Goal: Task Accomplishment & Management: Use online tool/utility

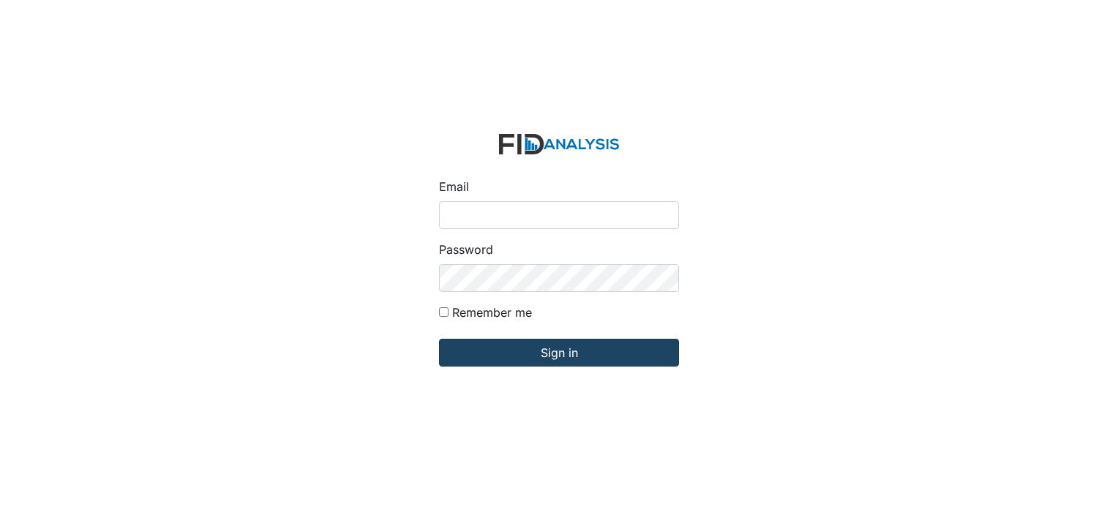
type input "[EMAIL_ADDRESS][DOMAIN_NAME]"
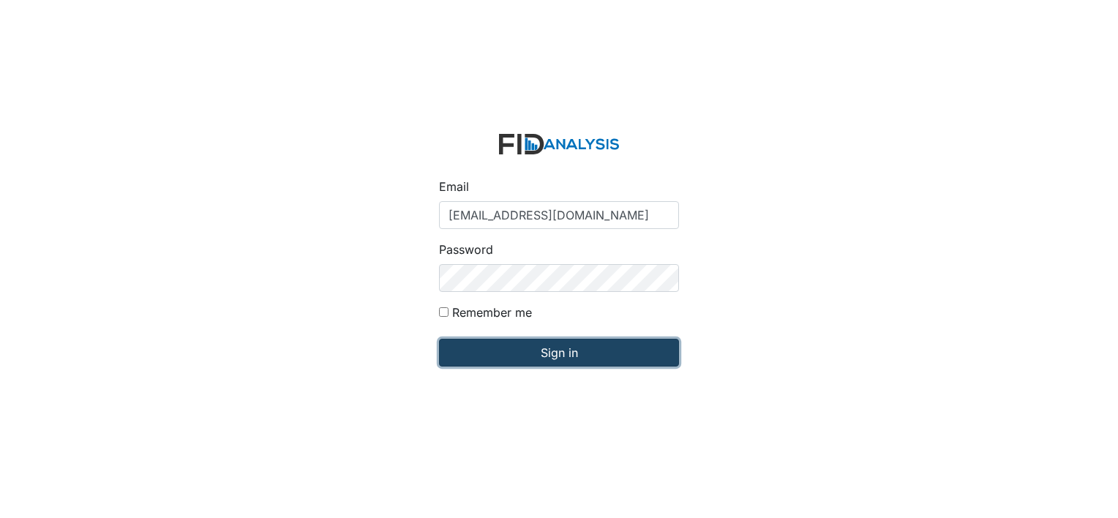
click at [559, 349] on input "Sign in" at bounding box center [559, 353] width 240 height 28
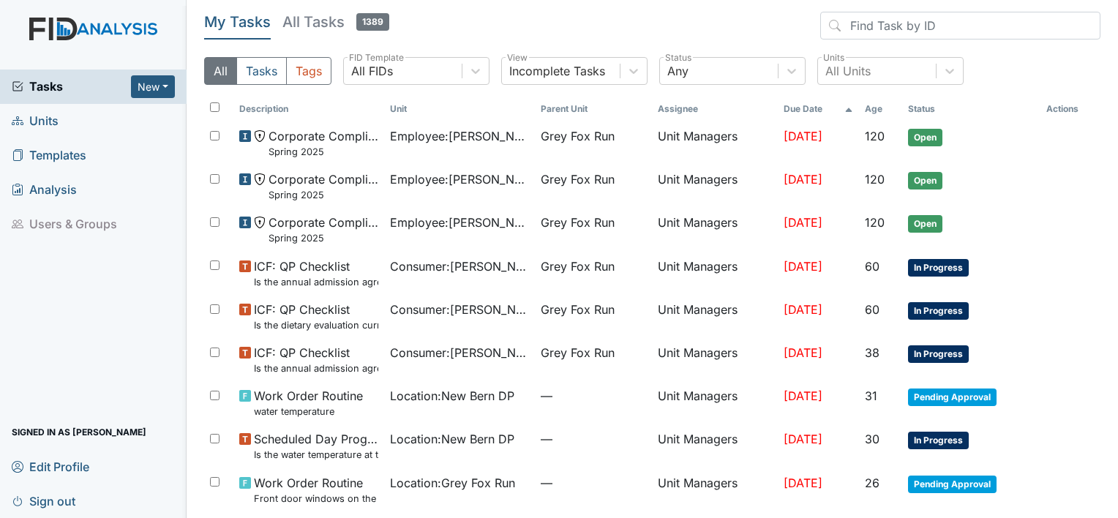
click at [42, 119] on span "Units" at bounding box center [35, 121] width 47 height 23
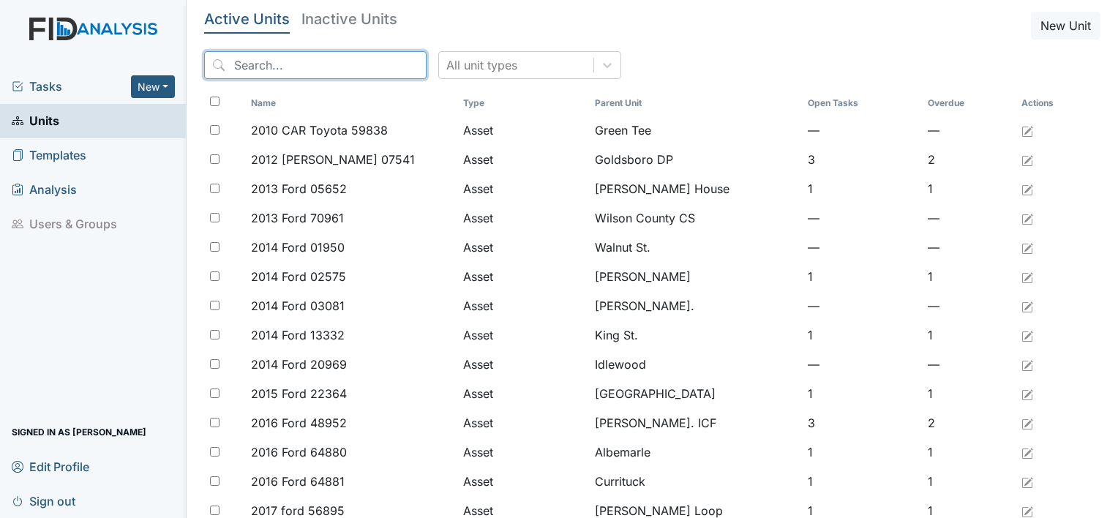
click at [284, 66] on input "search" at bounding box center [315, 65] width 222 height 28
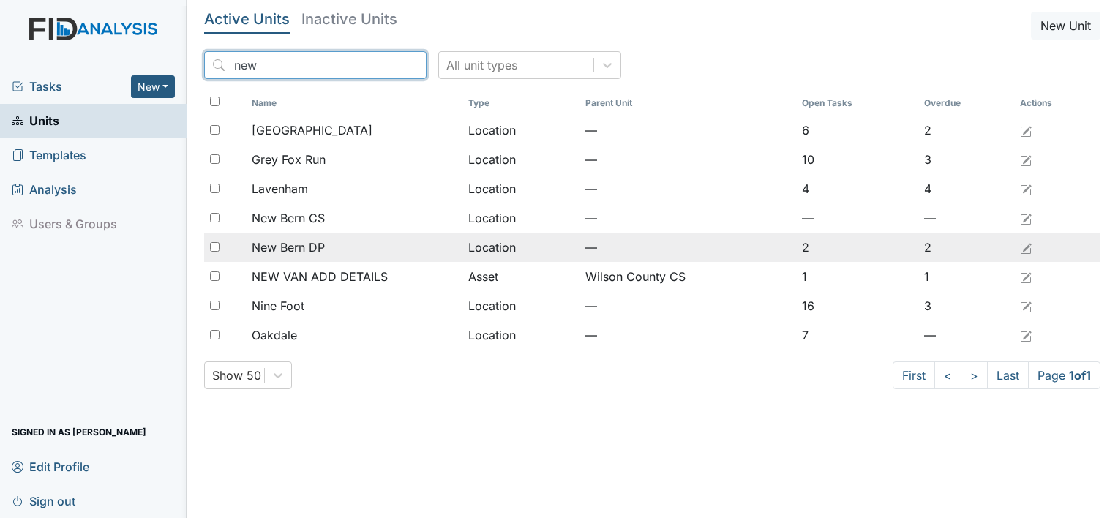
type input "new"
click at [307, 244] on span "New Bern DP" at bounding box center [288, 248] width 73 height 18
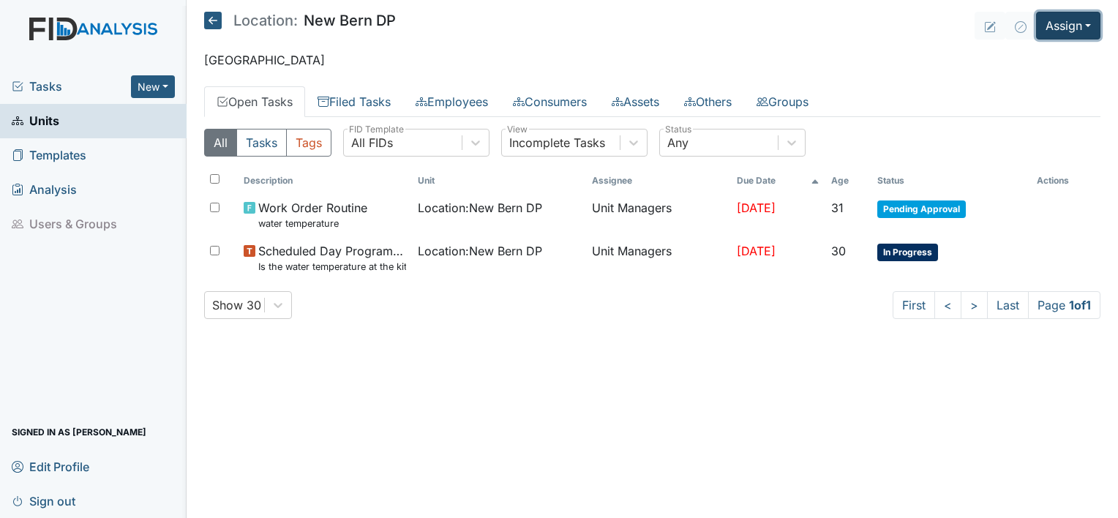
click at [1086, 27] on button "Assign" at bounding box center [1068, 26] width 64 height 28
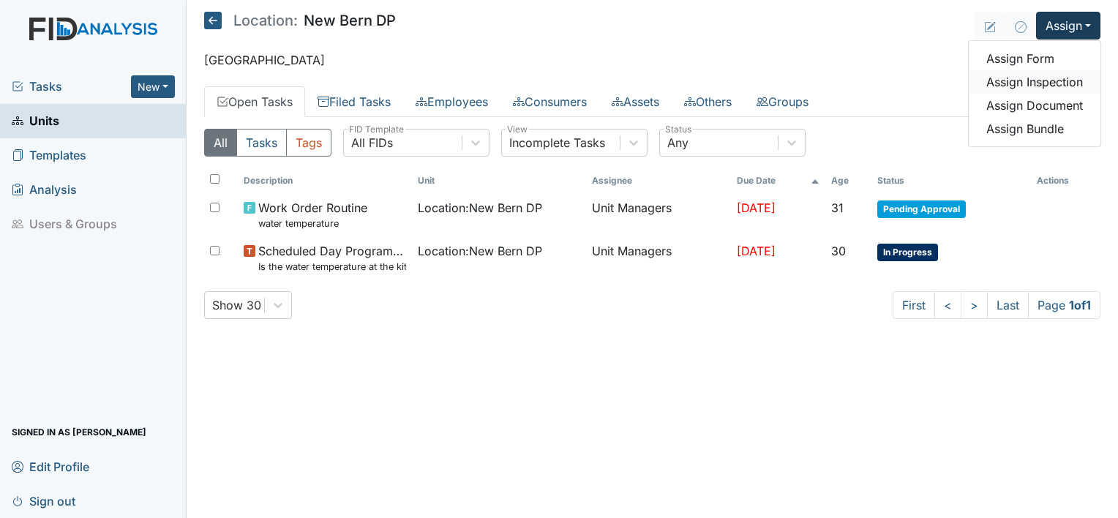
click at [1060, 86] on link "Assign Inspection" at bounding box center [1035, 81] width 132 height 23
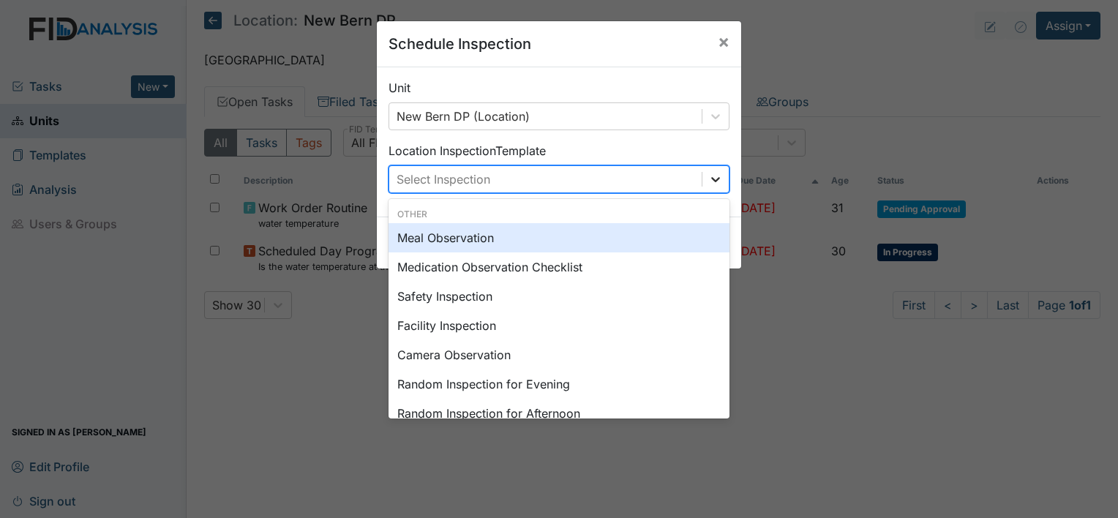
click at [708, 183] on icon at bounding box center [715, 179] width 15 height 15
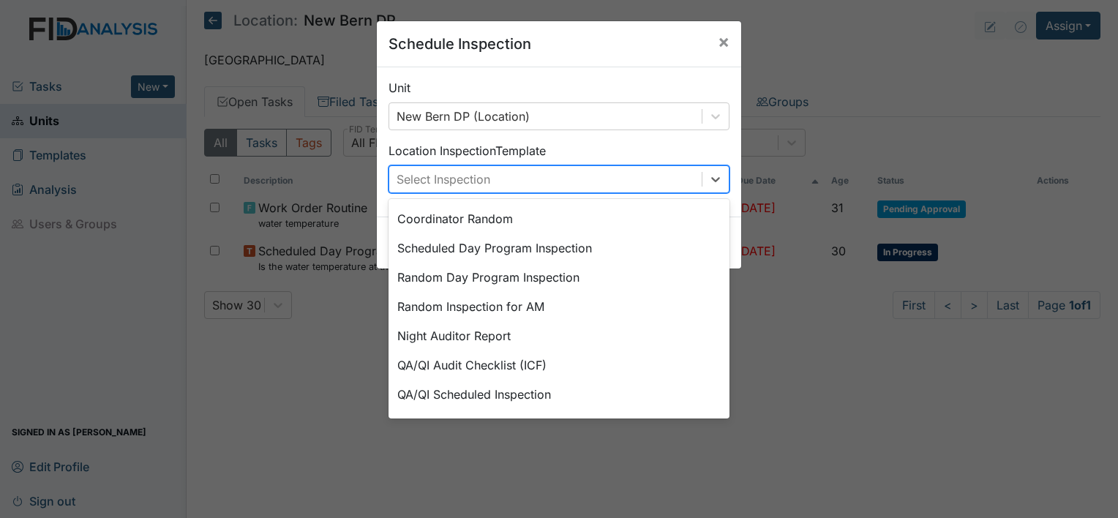
scroll to position [252, 0]
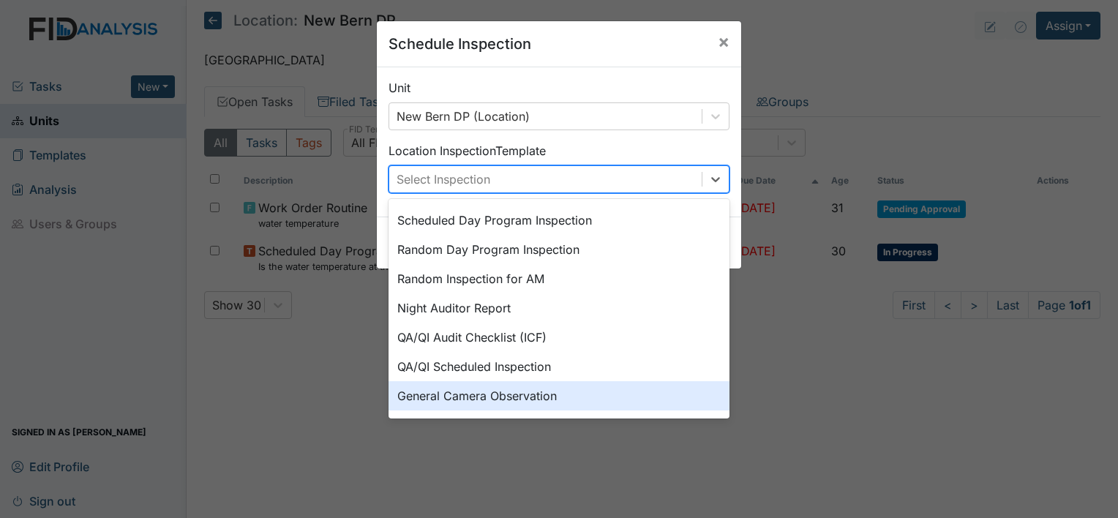
click at [503, 389] on div "General Camera Observation" at bounding box center [559, 395] width 341 height 29
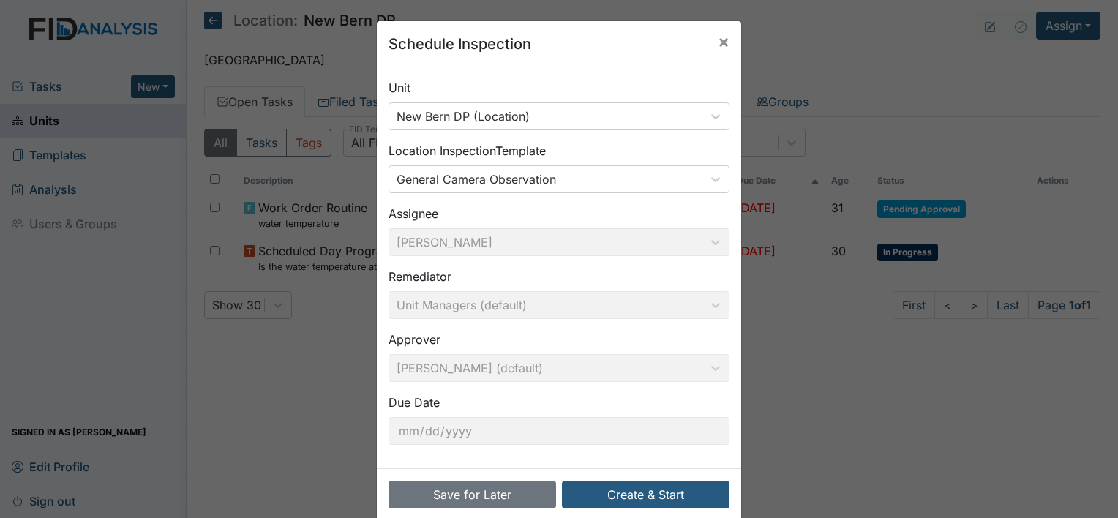
click at [490, 449] on div "Unit New Bern DP (Location) Location Inspection Template General Camera Observa…" at bounding box center [559, 267] width 364 height 401
click at [630, 492] on button "Create & Start" at bounding box center [646, 495] width 168 height 28
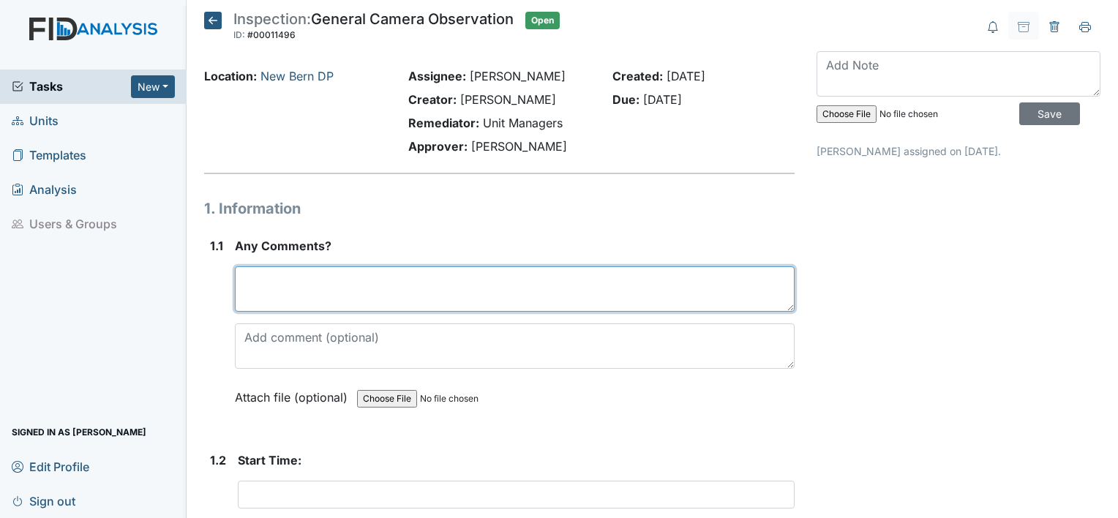
click at [337, 287] on textarea at bounding box center [515, 288] width 560 height 45
type textarea "Observed NBWS (Oakdale lunch)"
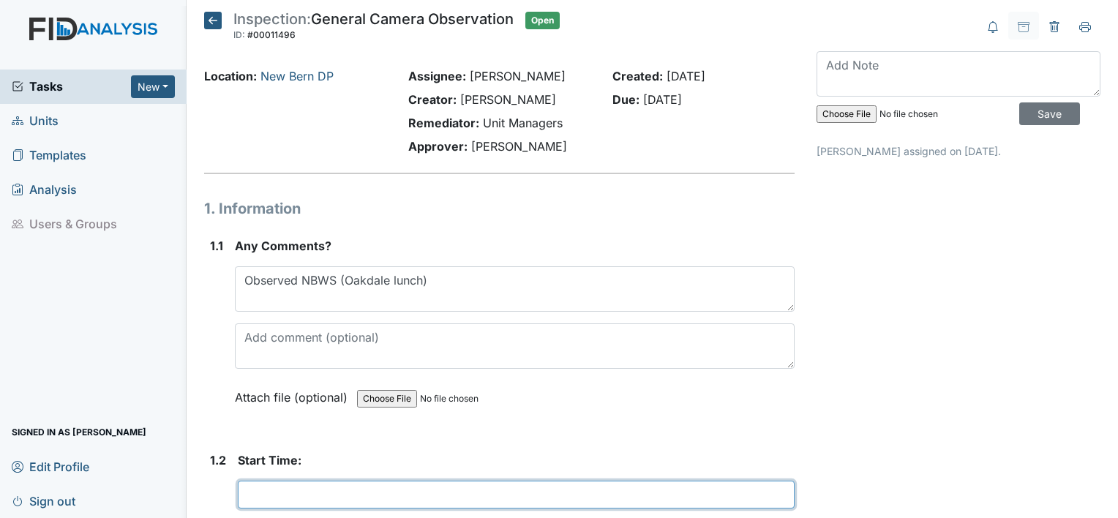
click at [331, 495] on input "text" at bounding box center [516, 495] width 557 height 28
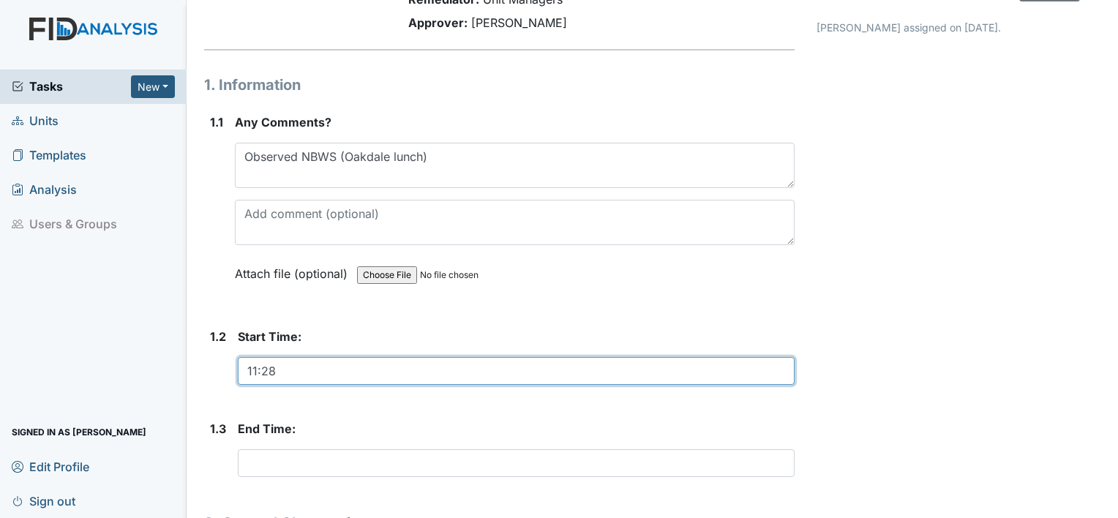
scroll to position [161, 0]
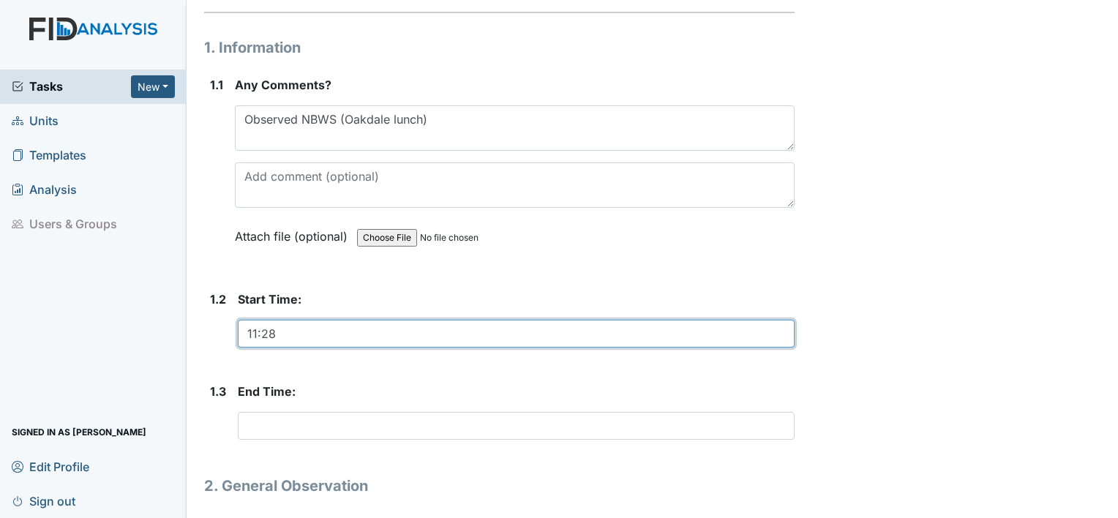
type input "11:28"
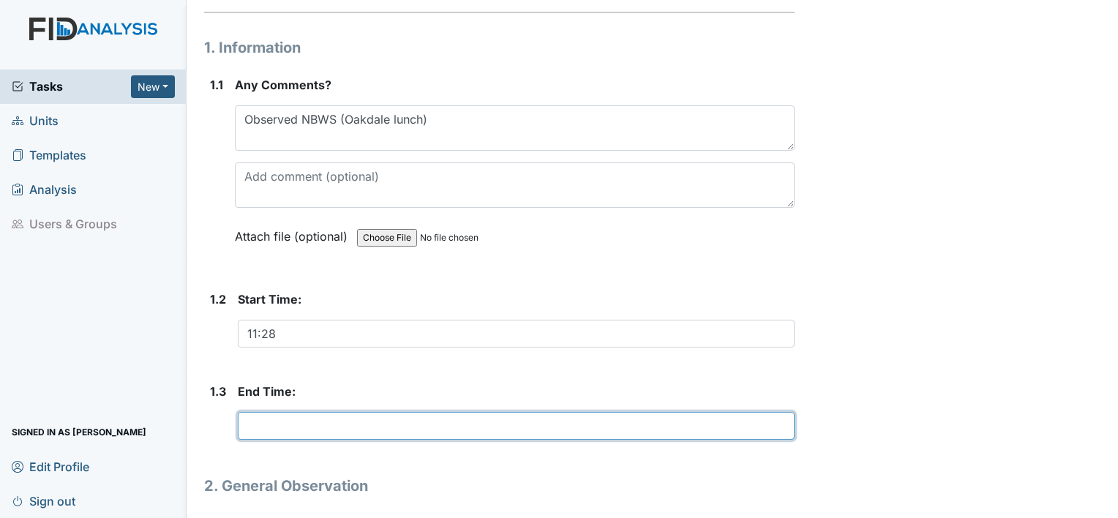
click at [346, 419] on input "text" at bounding box center [516, 426] width 557 height 28
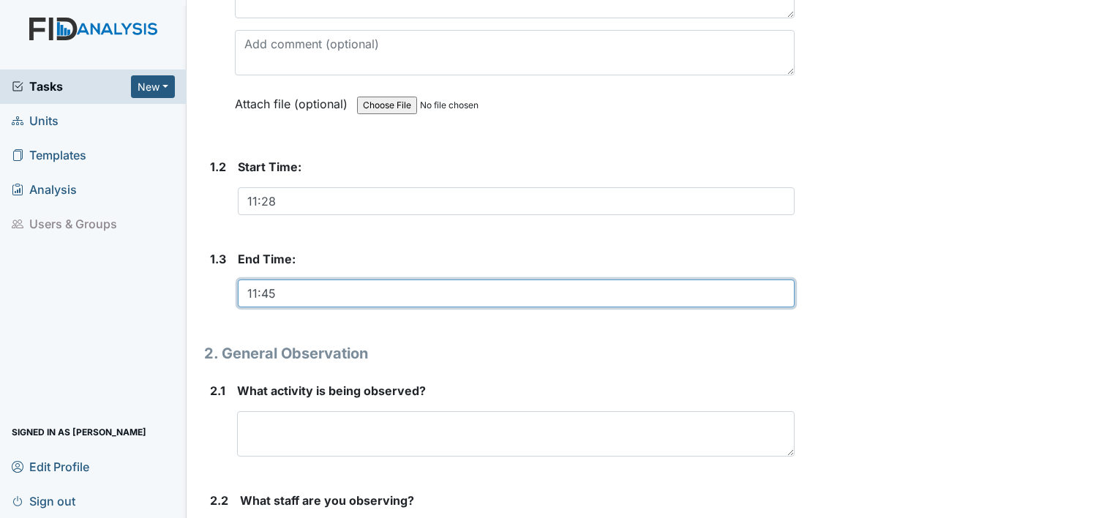
scroll to position [299, 0]
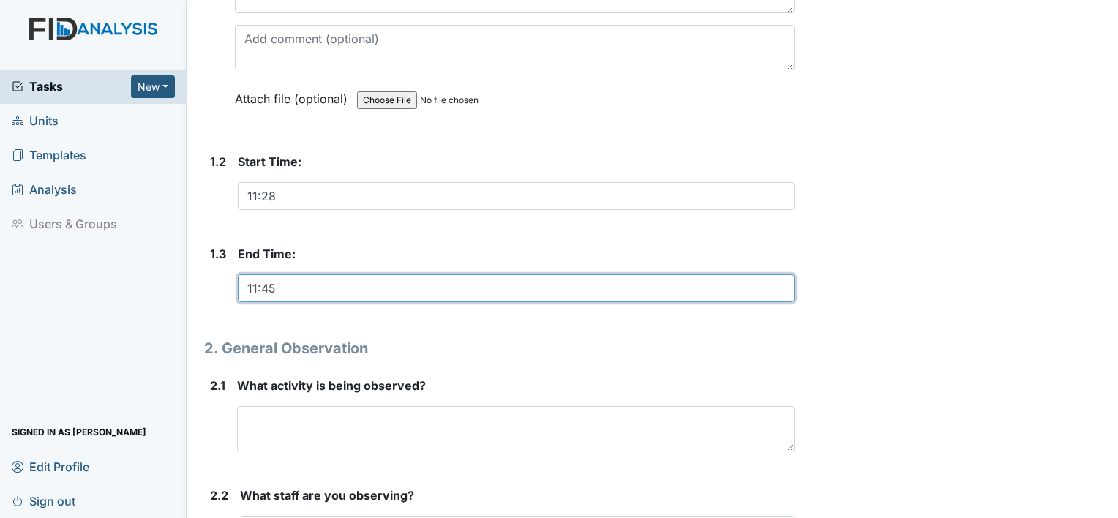
type input "11:45"
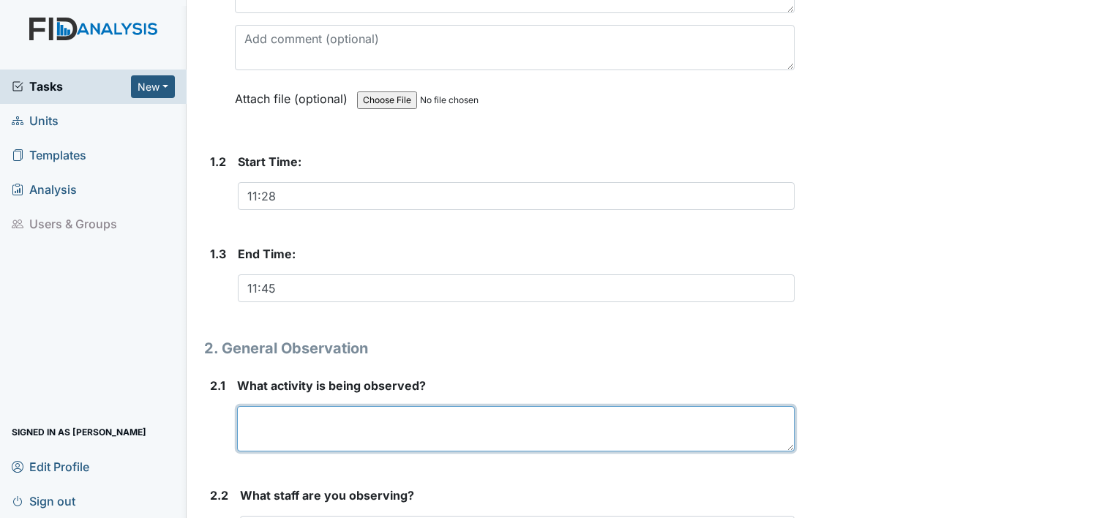
click at [358, 428] on textarea at bounding box center [516, 428] width 558 height 45
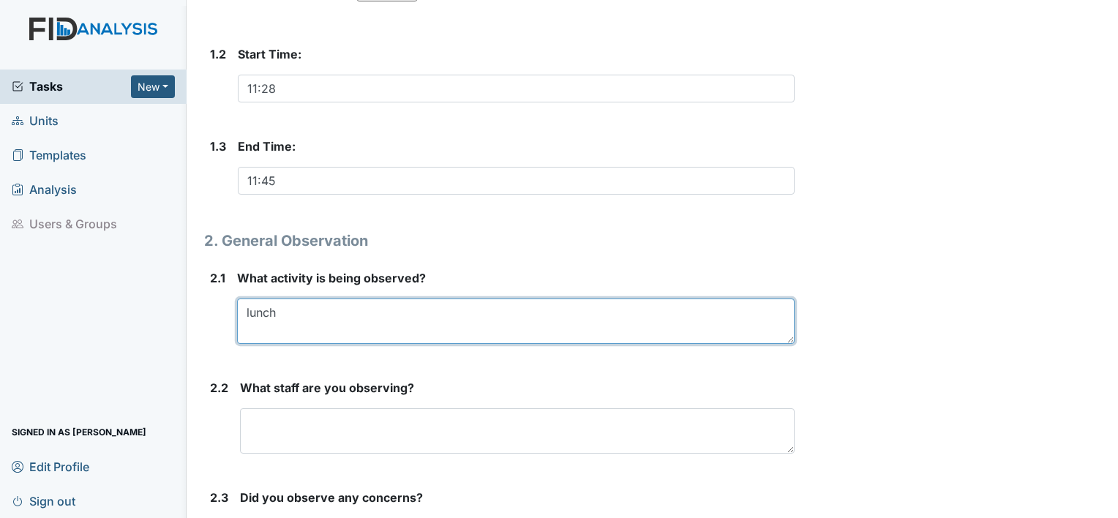
scroll to position [524, 0]
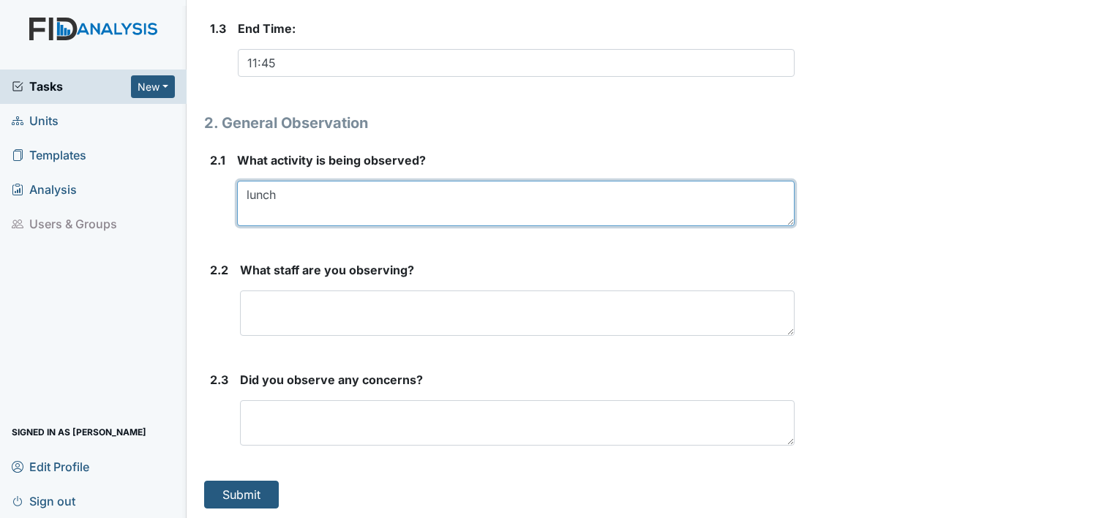
type textarea "lunch"
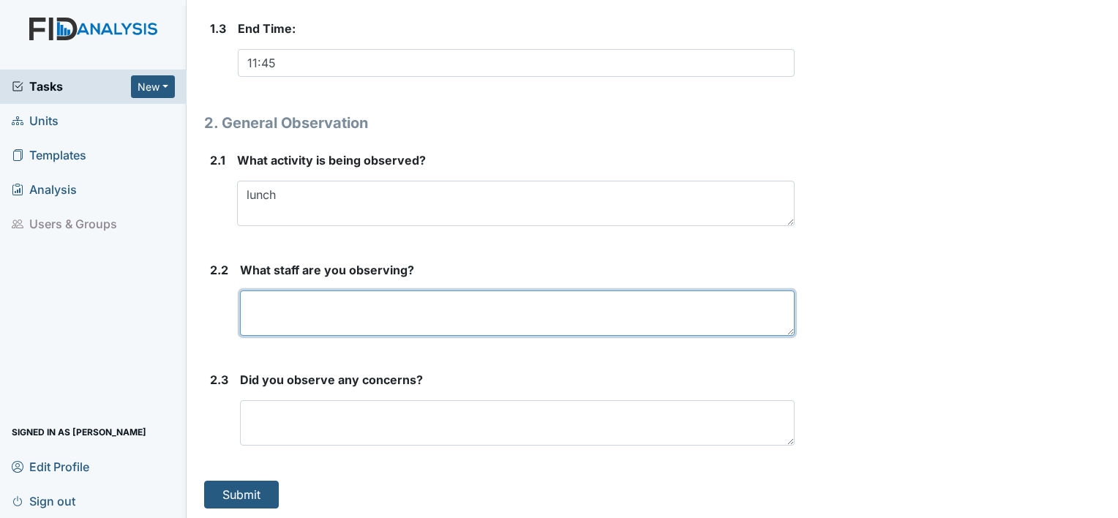
click at [290, 293] on textarea at bounding box center [517, 313] width 555 height 45
type textarea "Jamar S"
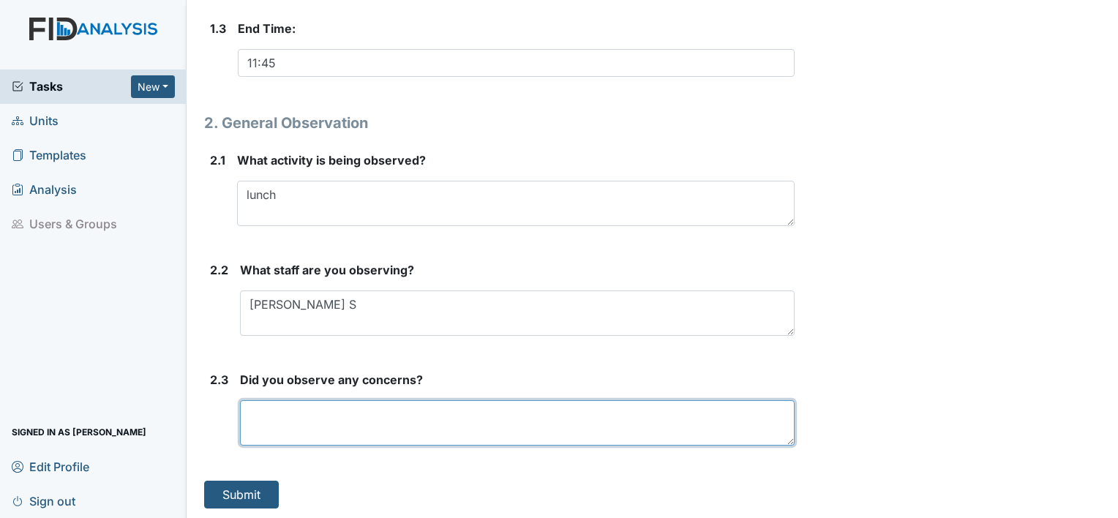
click at [319, 430] on textarea at bounding box center [517, 422] width 555 height 45
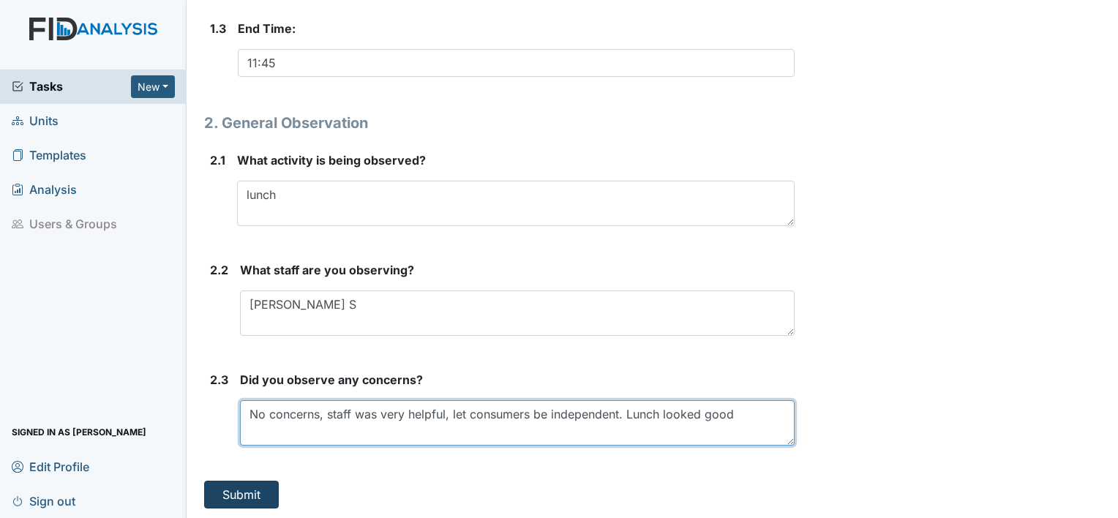
type textarea "No concerns, staff was very helpful, let consumers be independent. Lunch looked…"
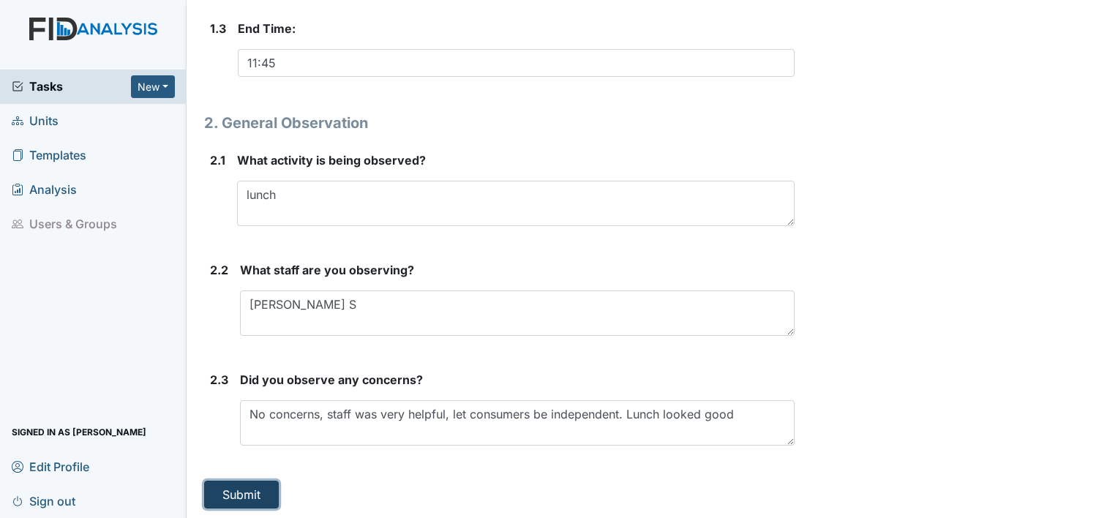
click at [258, 501] on button "Submit" at bounding box center [241, 495] width 75 height 28
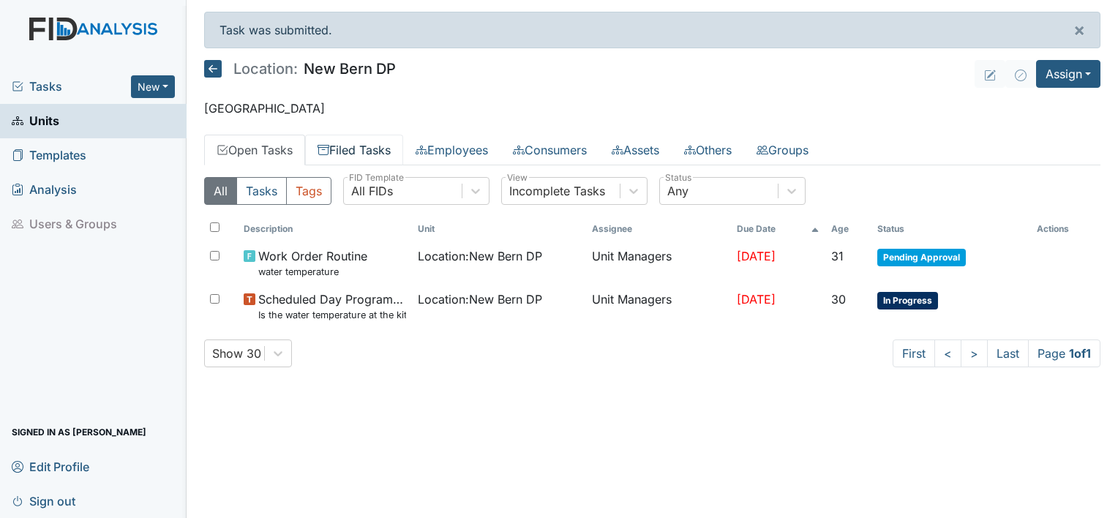
click at [362, 150] on link "Filed Tasks" at bounding box center [354, 150] width 98 height 31
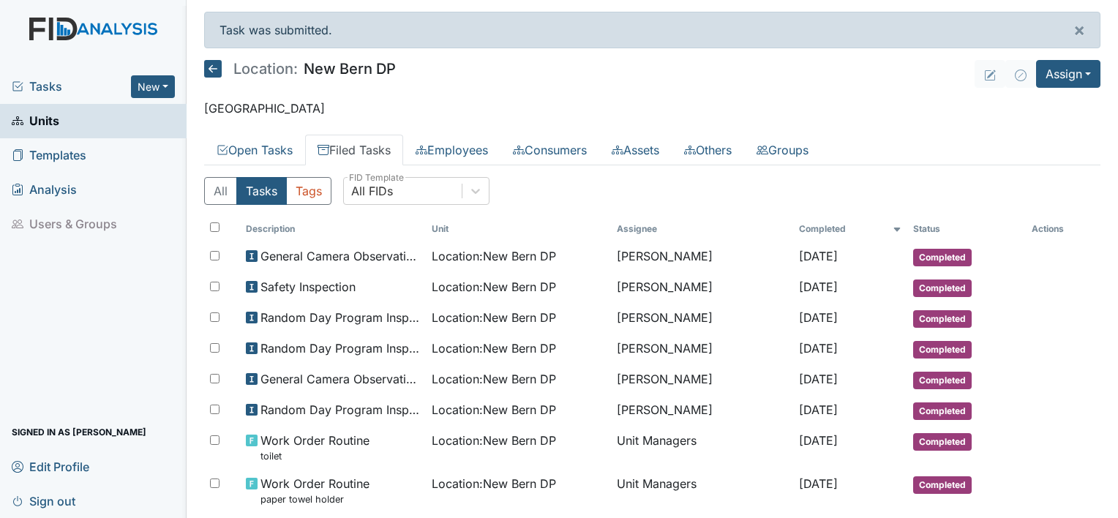
click at [55, 120] on span "Units" at bounding box center [36, 121] width 48 height 23
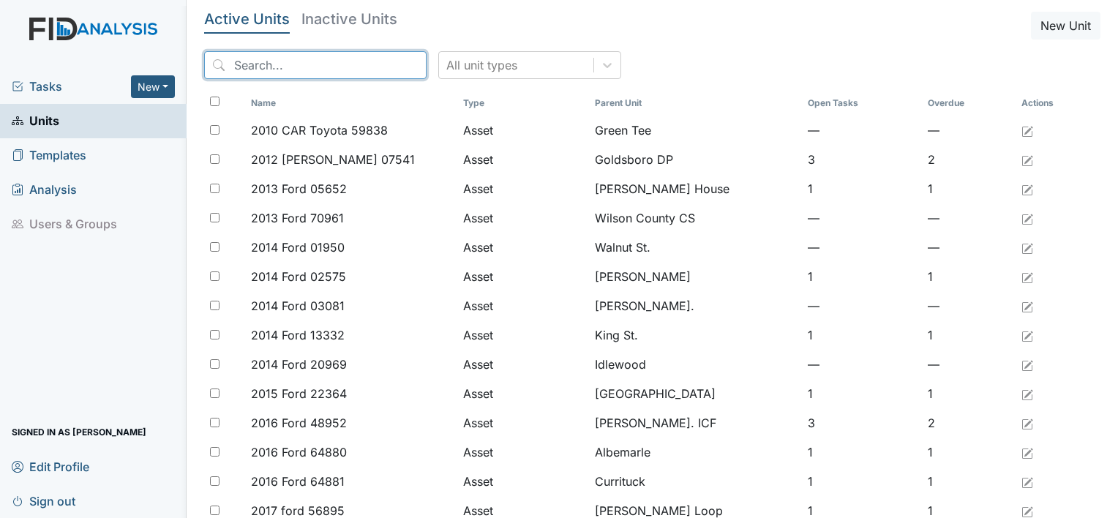
click at [271, 67] on input "search" at bounding box center [315, 65] width 222 height 28
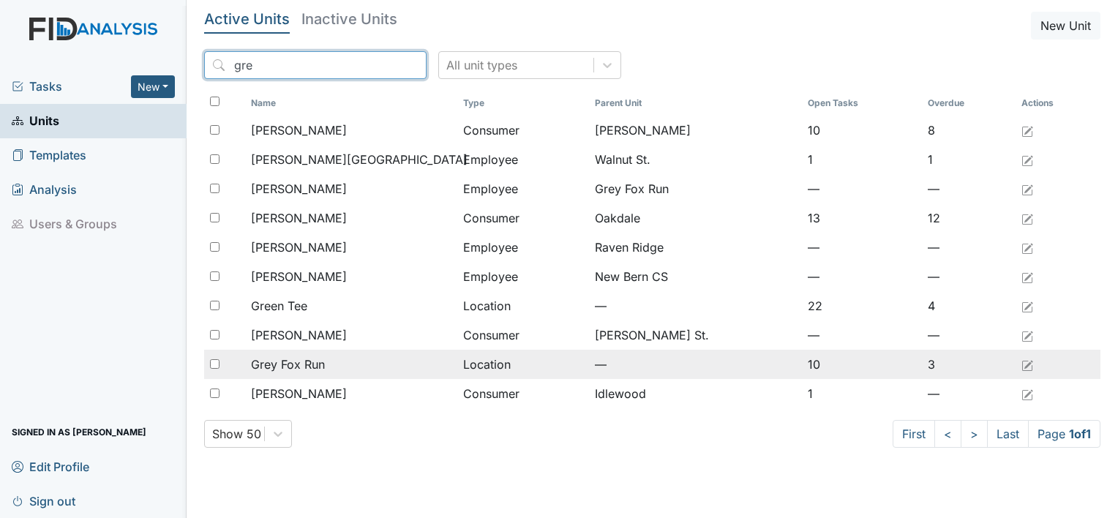
type input "gre"
click at [303, 360] on span "Grey Fox Run" at bounding box center [288, 365] width 74 height 18
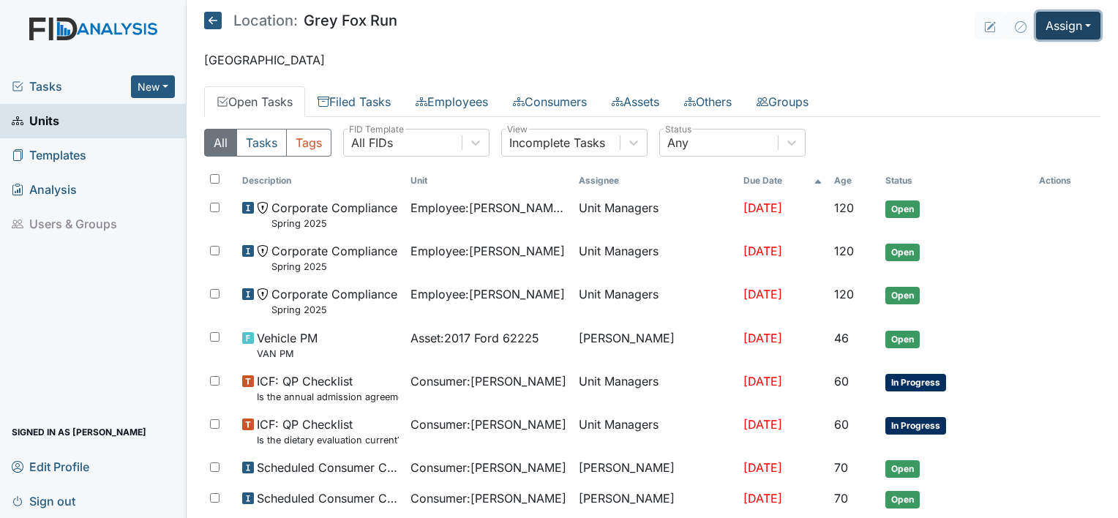
click at [1078, 31] on button "Assign" at bounding box center [1068, 26] width 64 height 28
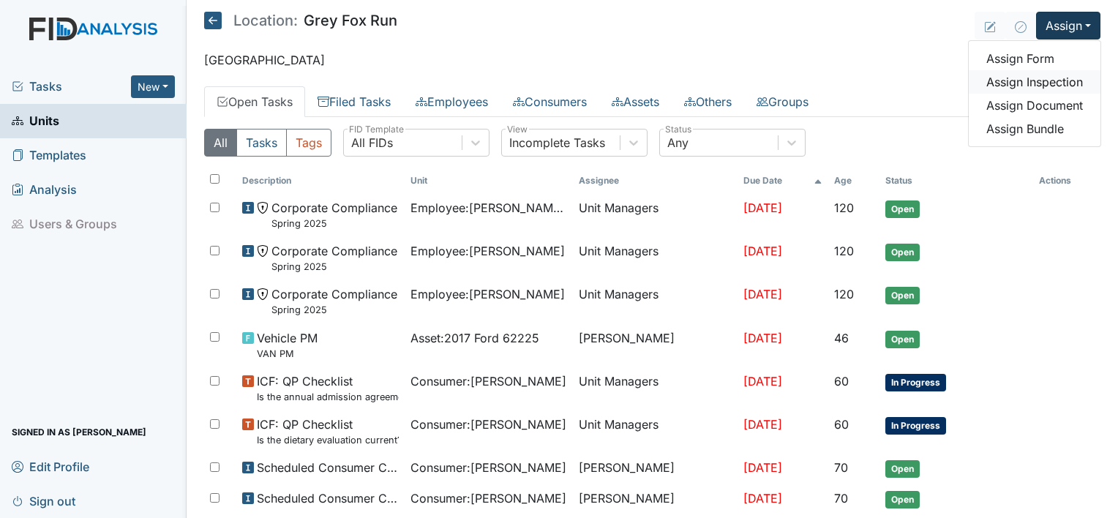
click at [1059, 76] on link "Assign Inspection" at bounding box center [1035, 81] width 132 height 23
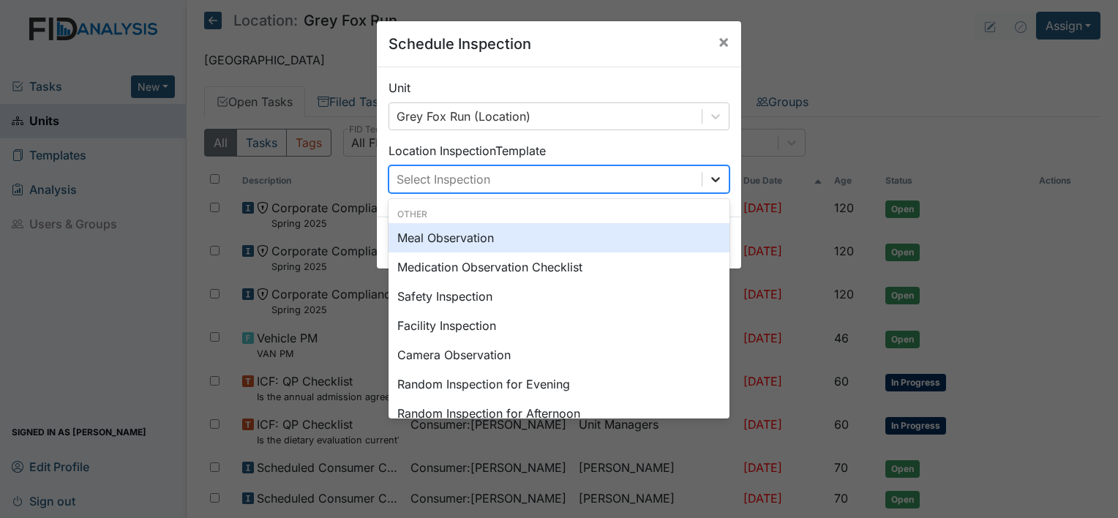
click at [709, 176] on icon at bounding box center [715, 179] width 15 height 15
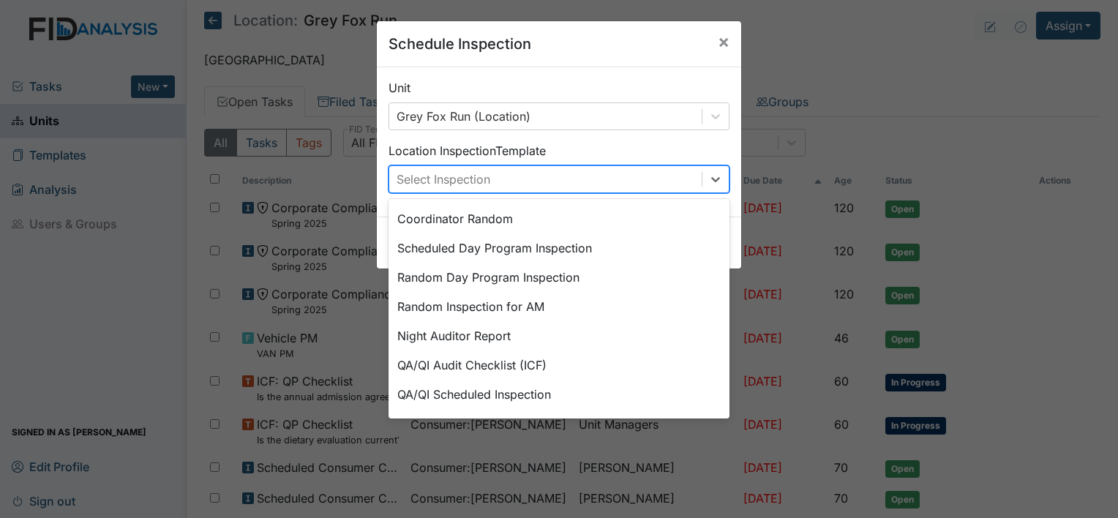
scroll to position [252, 0]
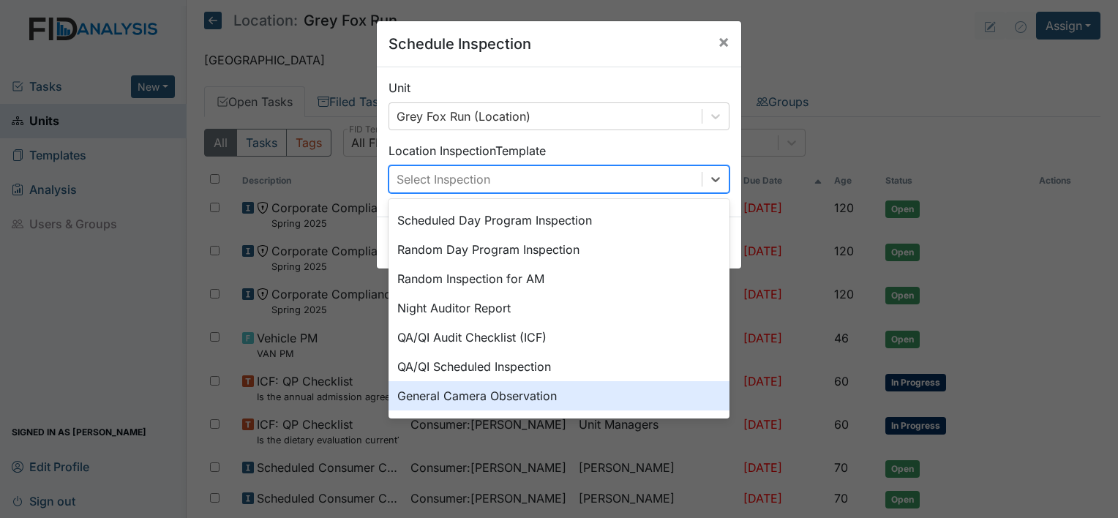
click at [531, 401] on div "General Camera Observation" at bounding box center [559, 395] width 341 height 29
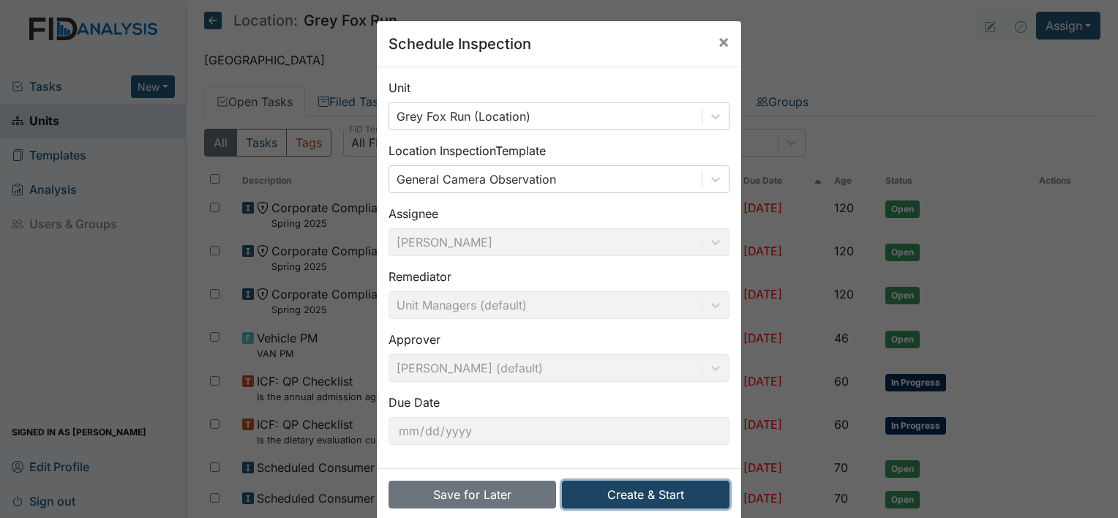
click at [607, 495] on button "Create & Start" at bounding box center [646, 495] width 168 height 28
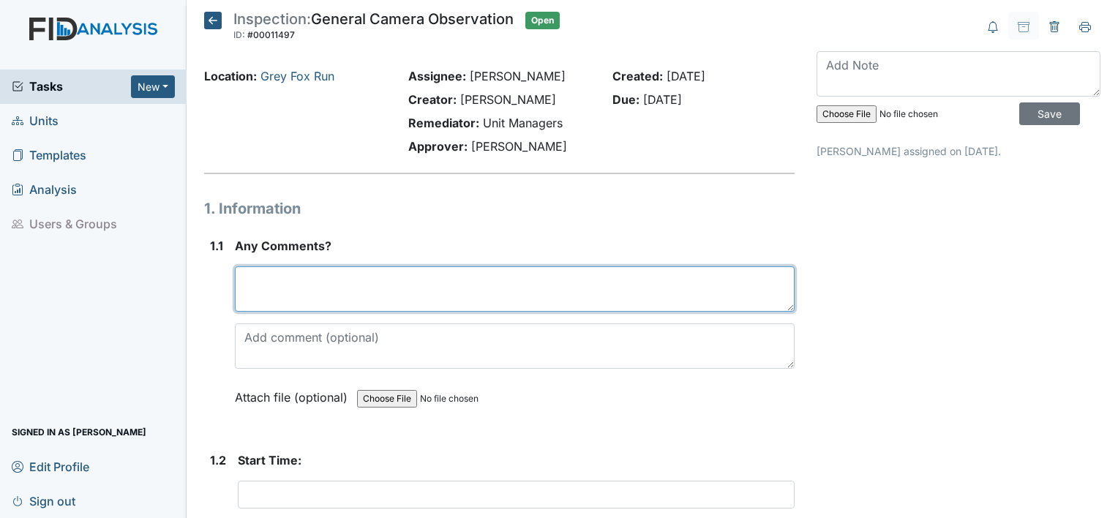
click at [299, 281] on textarea at bounding box center [515, 288] width 560 height 45
type textarea "Observed Grey Fox"
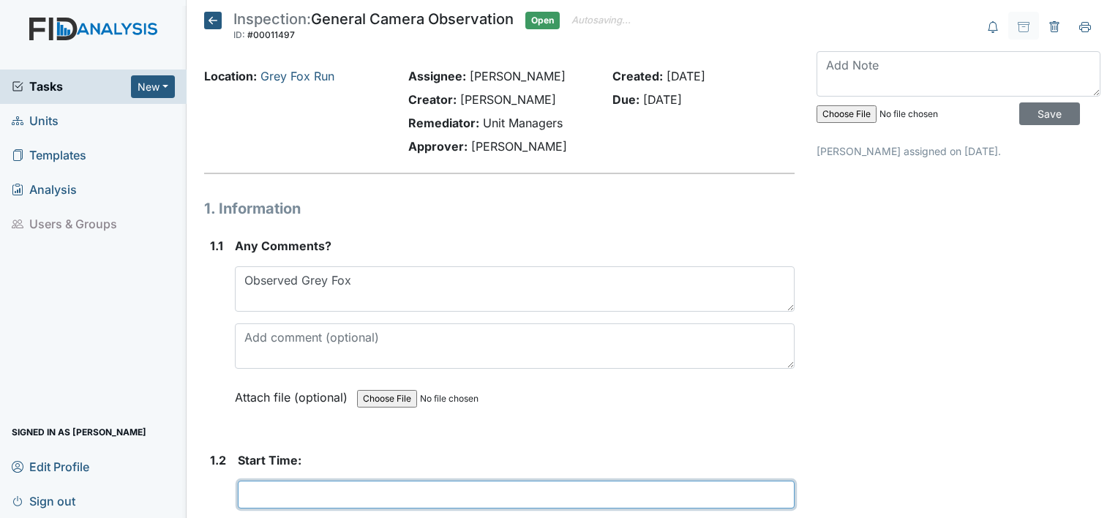
click at [299, 492] on input "text" at bounding box center [516, 495] width 557 height 28
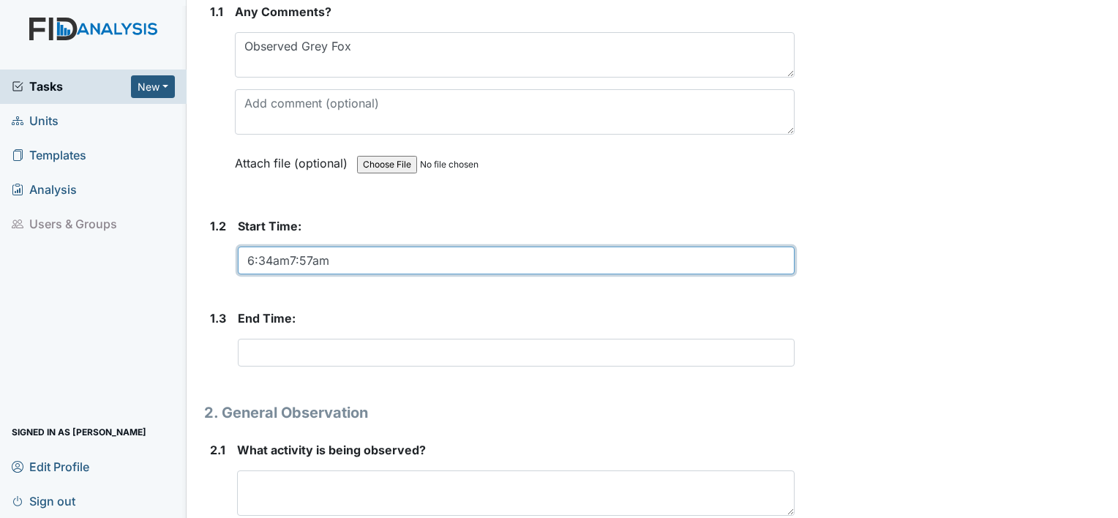
scroll to position [231, 0]
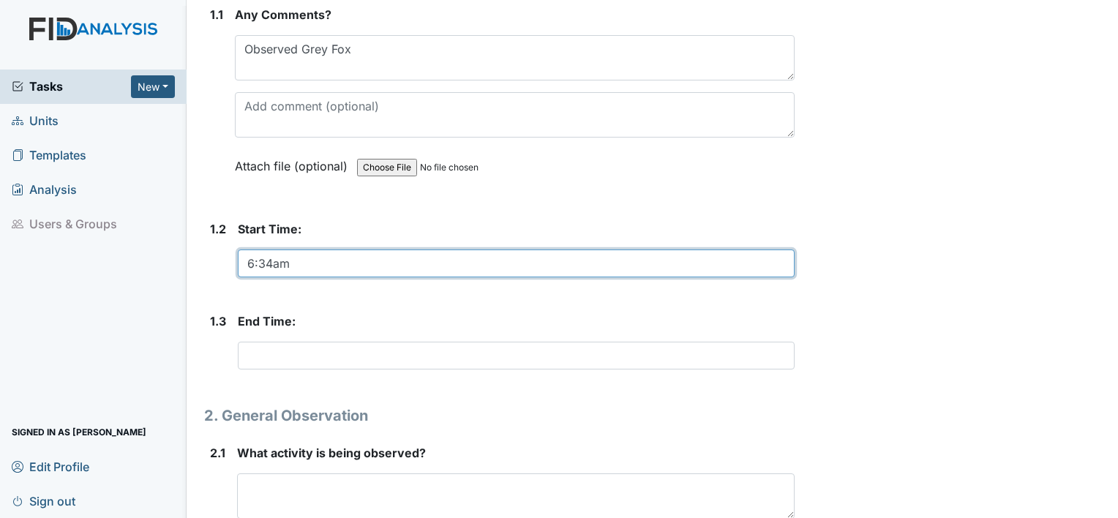
type input "6:34am"
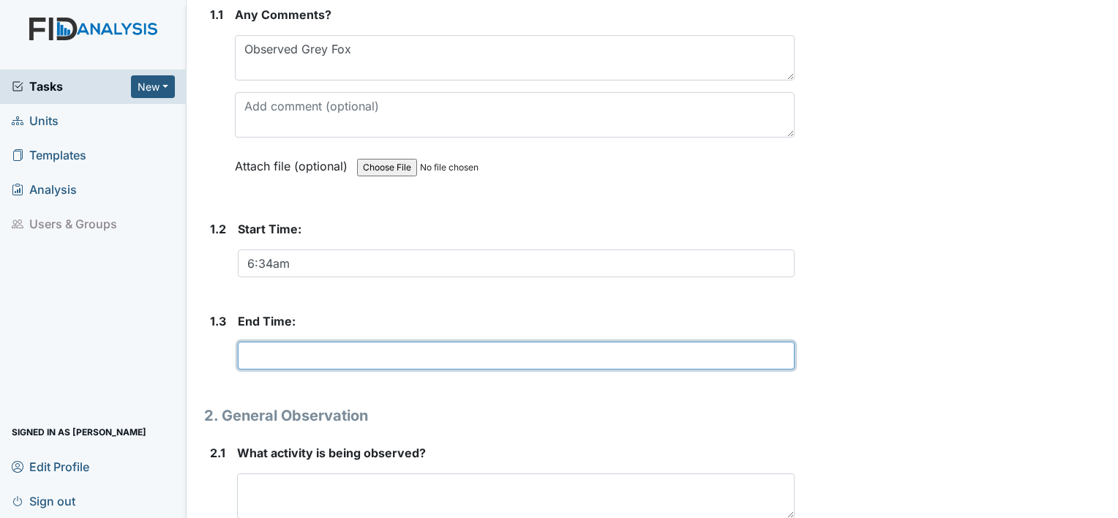
click at [328, 357] on input "text" at bounding box center [516, 356] width 557 height 28
type input "7:57am"
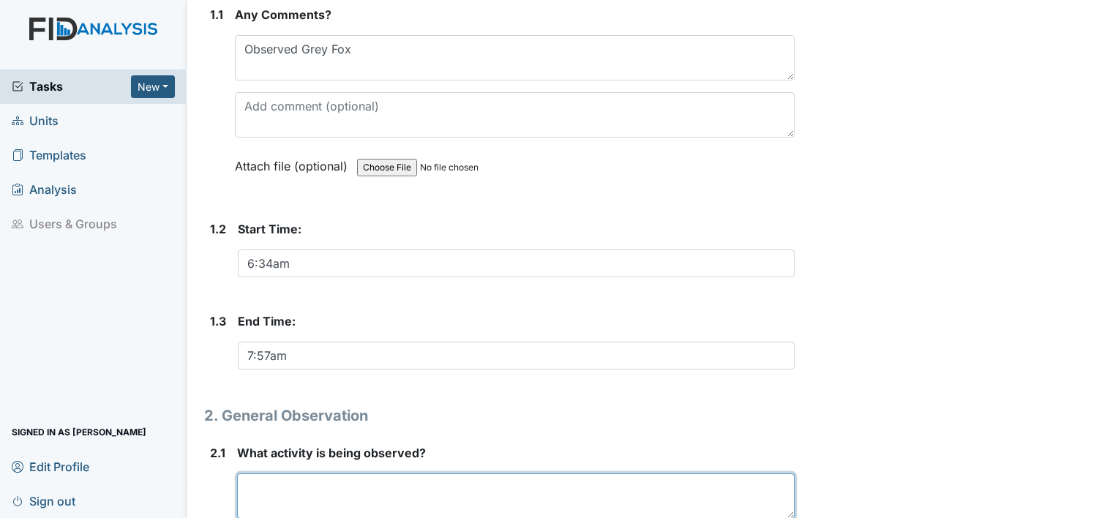
click at [346, 497] on textarea at bounding box center [516, 495] width 558 height 45
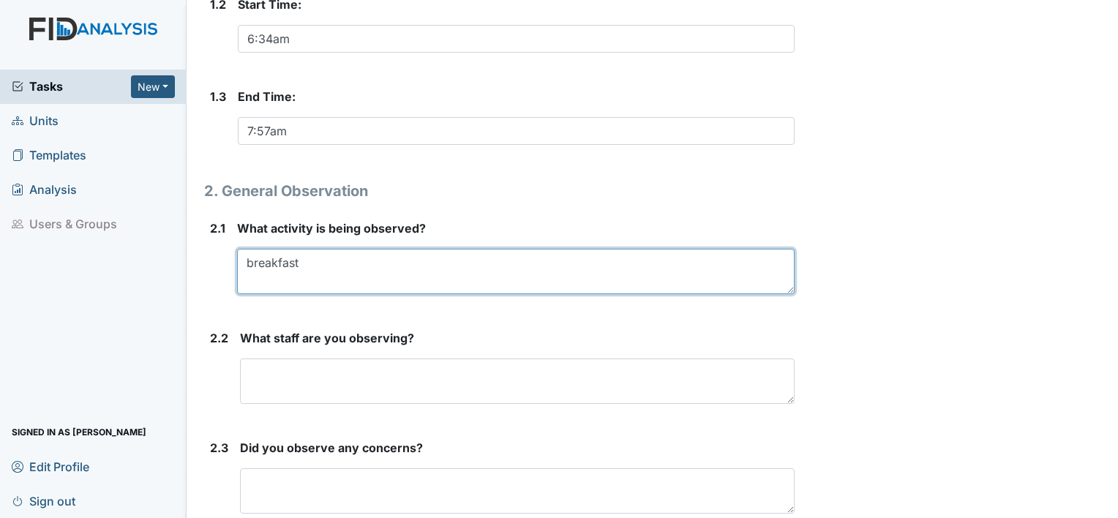
scroll to position [462, 0]
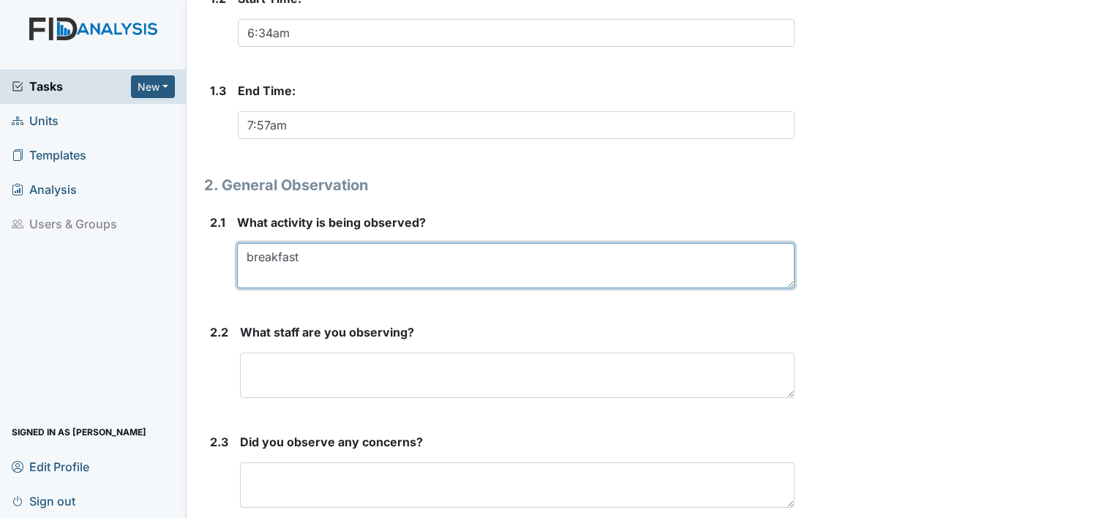
type textarea "breakfast"
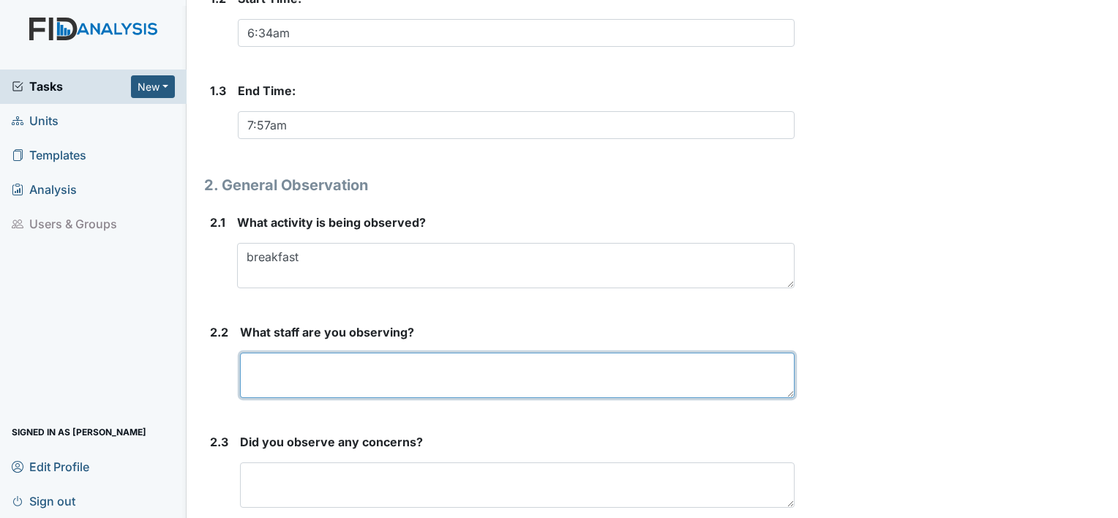
click at [340, 370] on textarea at bounding box center [517, 375] width 555 height 45
type textarea "Timothy T, Natalia D"
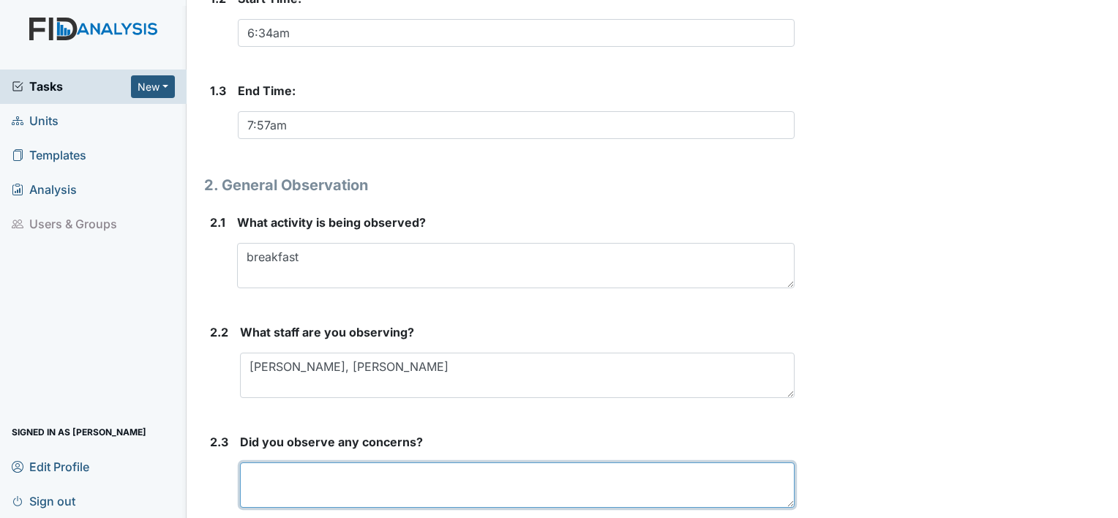
click at [326, 481] on textarea at bounding box center [517, 484] width 555 height 45
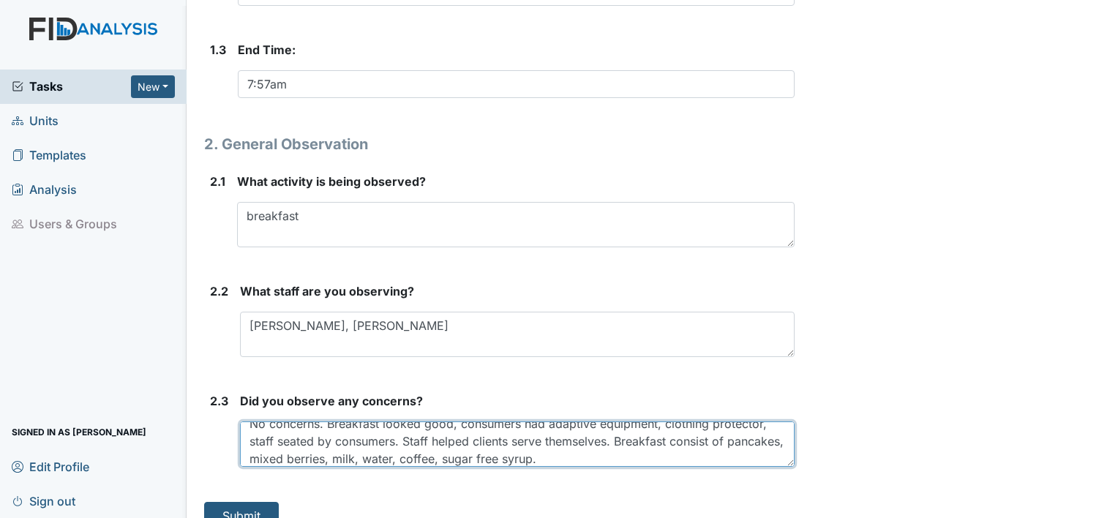
scroll to position [524, 0]
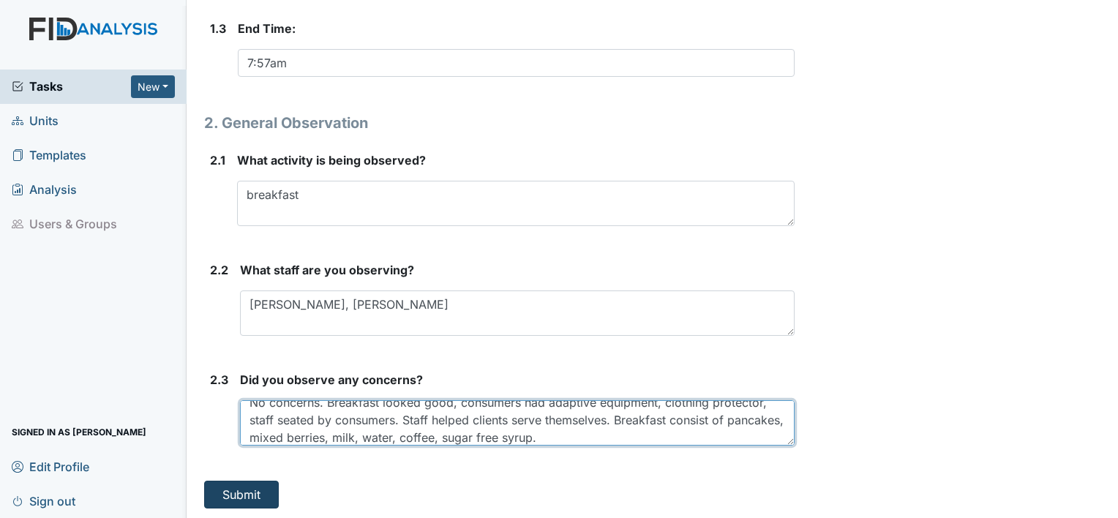
type textarea "No concerns. Breakfast looked good, consumers had adaptive equipment, clothing …"
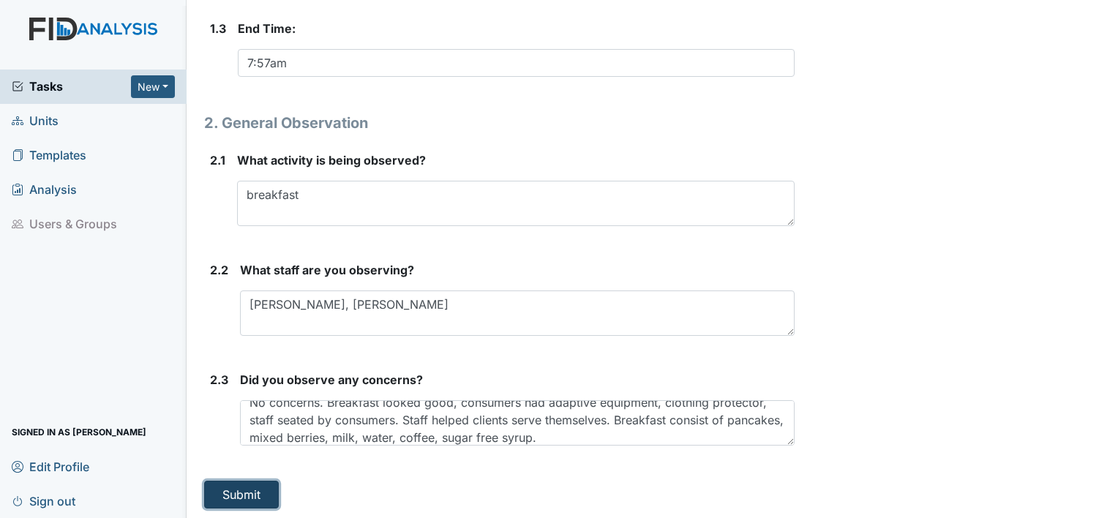
click at [243, 482] on button "Submit" at bounding box center [241, 495] width 75 height 28
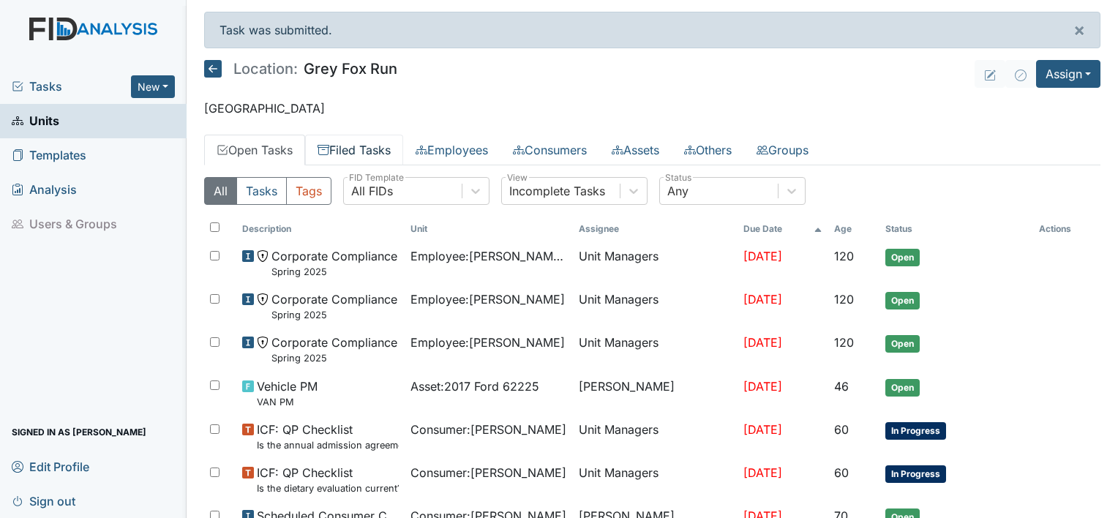
click at [379, 143] on link "Filed Tasks" at bounding box center [354, 150] width 98 height 31
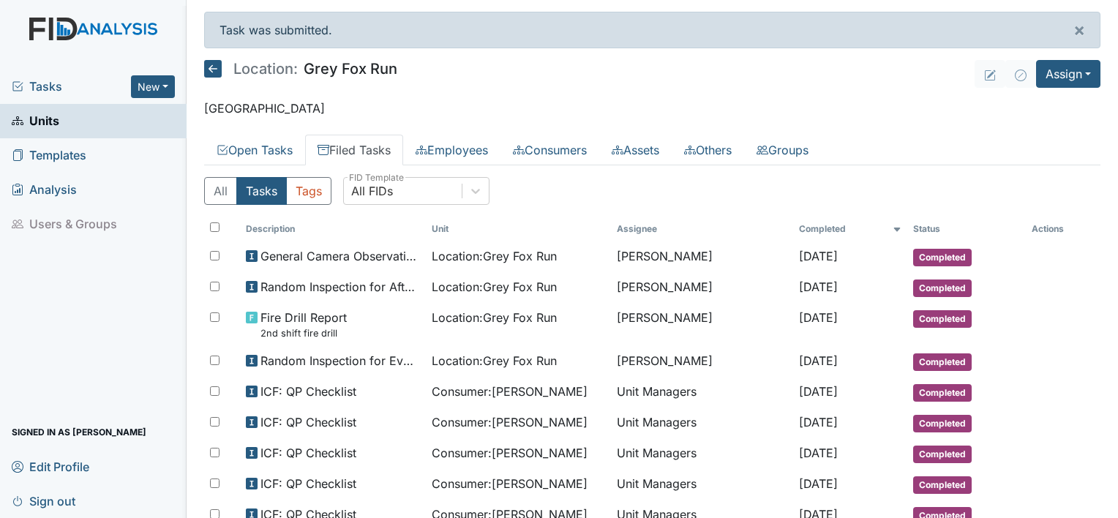
click at [379, 143] on link "Filed Tasks" at bounding box center [354, 150] width 98 height 31
click at [74, 498] on span "Sign out" at bounding box center [44, 501] width 64 height 23
